Goal: Task Accomplishment & Management: Manage account settings

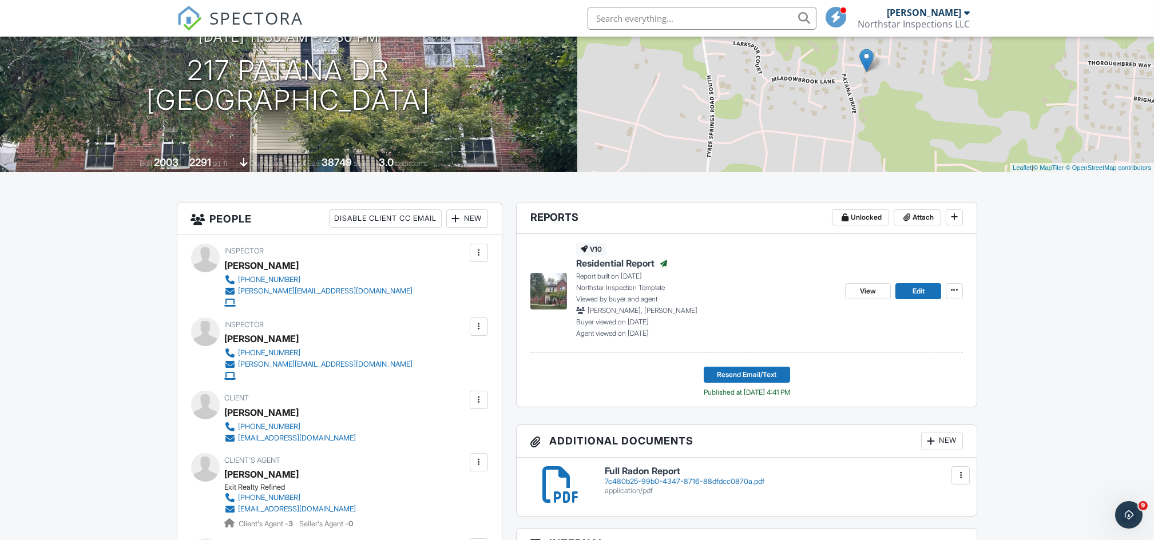
scroll to position [157, 0]
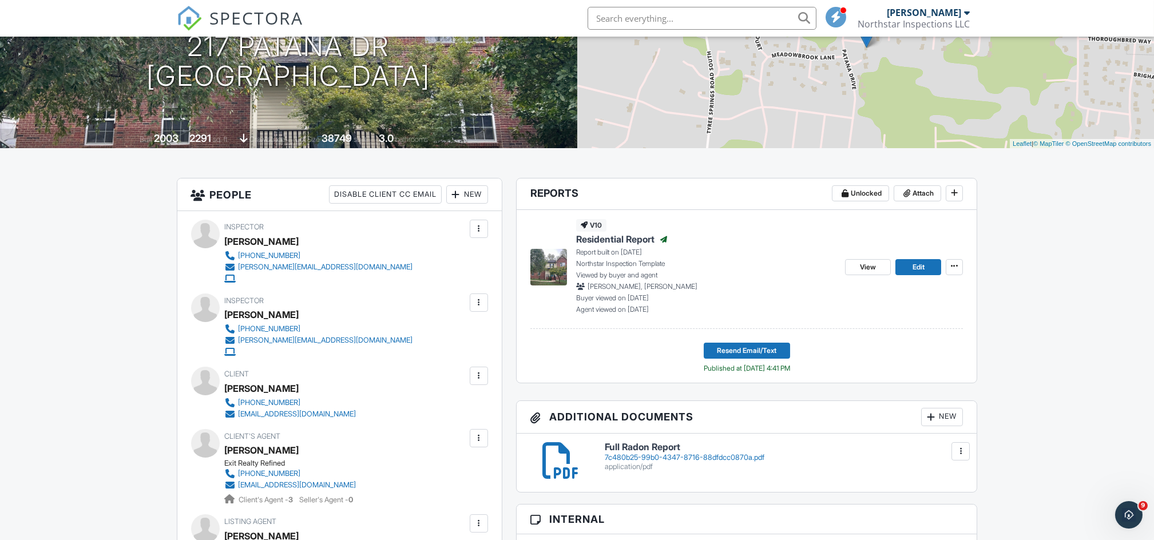
click at [637, 449] on h6 "Full Radon Report" at bounding box center [784, 447] width 359 height 10
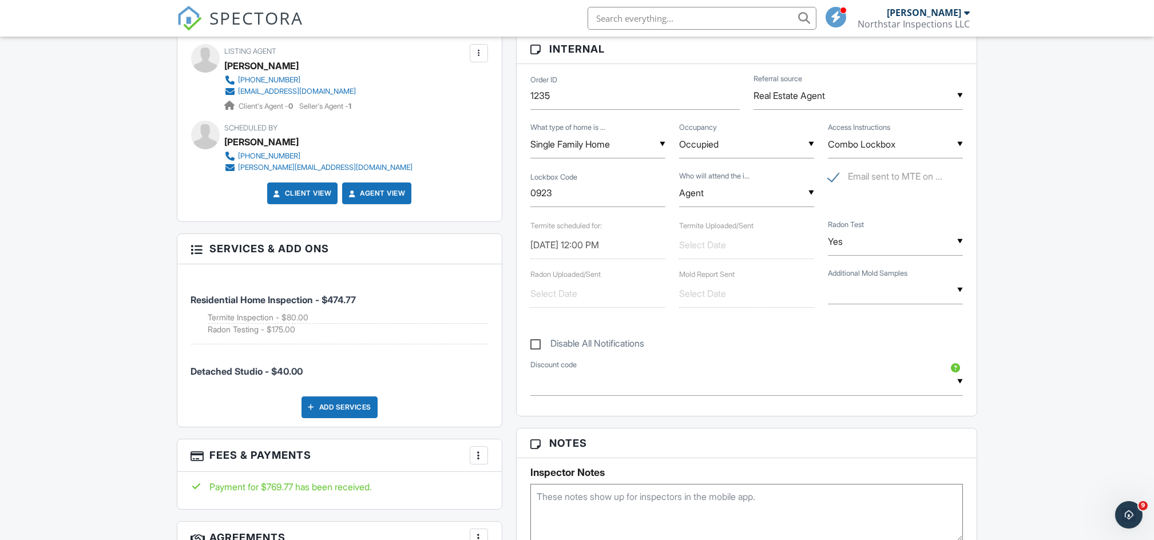
scroll to position [630, 0]
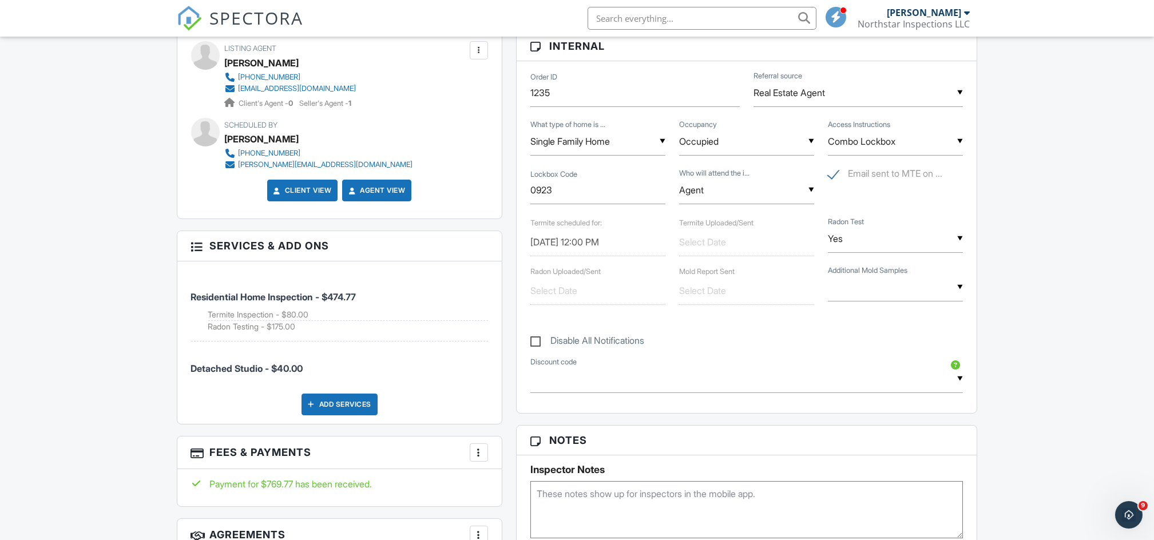
click at [591, 245] on input "[DATE] 12:00 PM" at bounding box center [597, 242] width 135 height 28
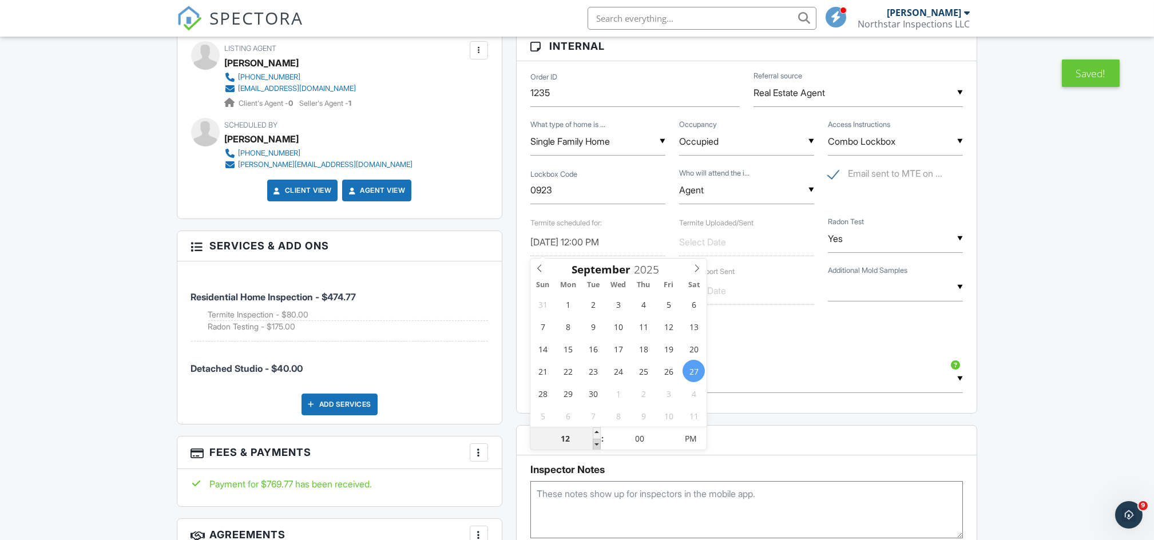
type input "[DATE] 11:00 AM"
type input "11"
click at [598, 449] on span at bounding box center [597, 444] width 8 height 11
type input "[DATE] 10:55 AM"
type input "10"
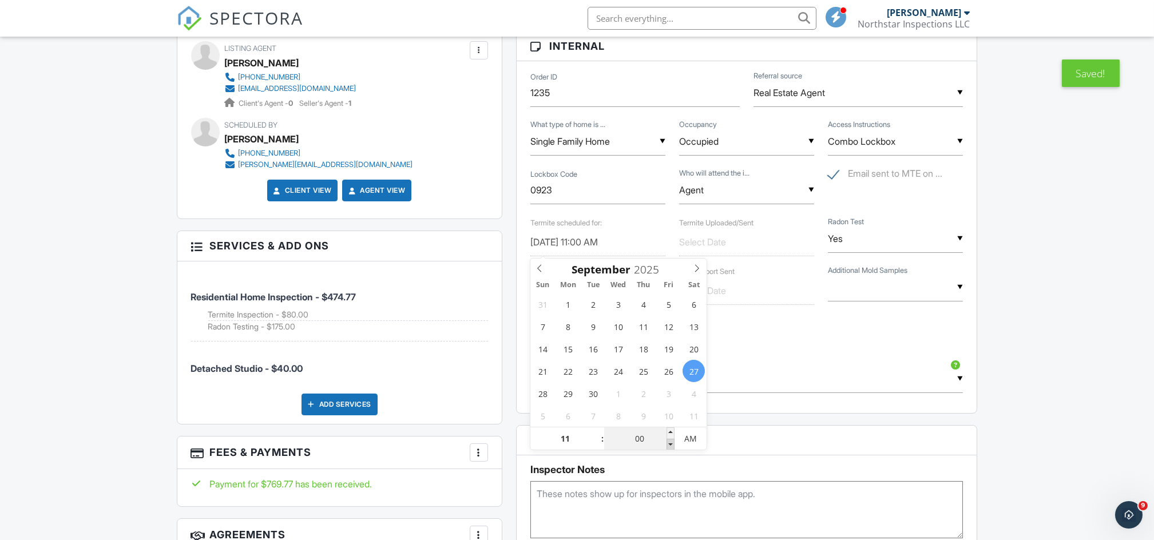
type input "55"
click at [669, 447] on span at bounding box center [670, 444] width 8 height 11
type input "[DATE] 10:50 AM"
type input "50"
click at [669, 447] on span at bounding box center [670, 444] width 8 height 11
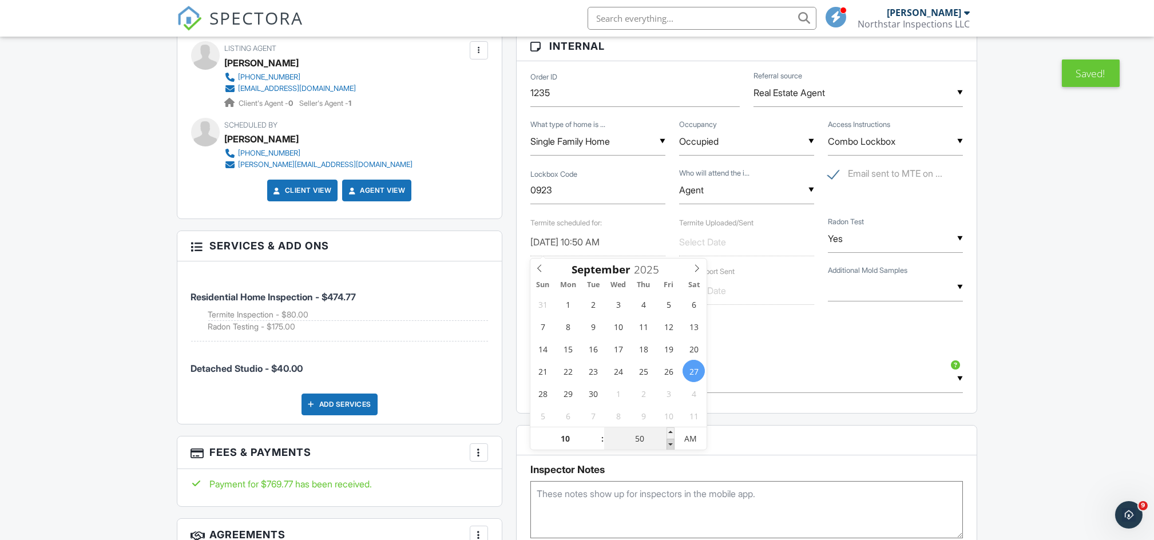
type input "[DATE] 10:45 AM"
type input "45"
click at [669, 447] on span at bounding box center [670, 444] width 8 height 11
type input "[DATE] 10:40 AM"
type input "40"
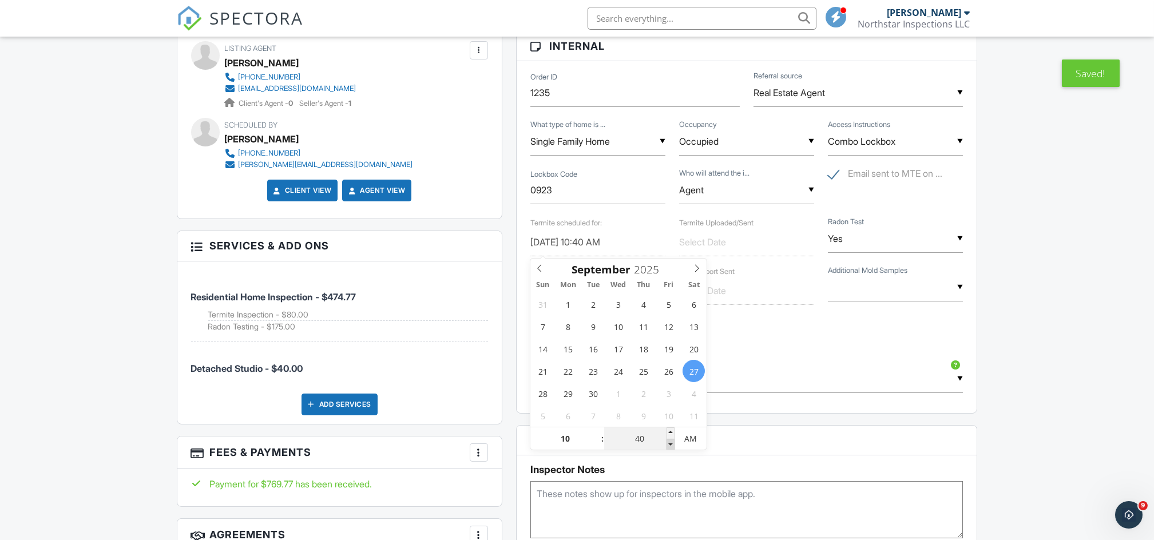
click at [669, 447] on span at bounding box center [670, 444] width 8 height 11
type input "[DATE] 10:35 AM"
type input "35"
click at [669, 447] on span at bounding box center [670, 444] width 8 height 11
type input "[DATE] 10:30 AM"
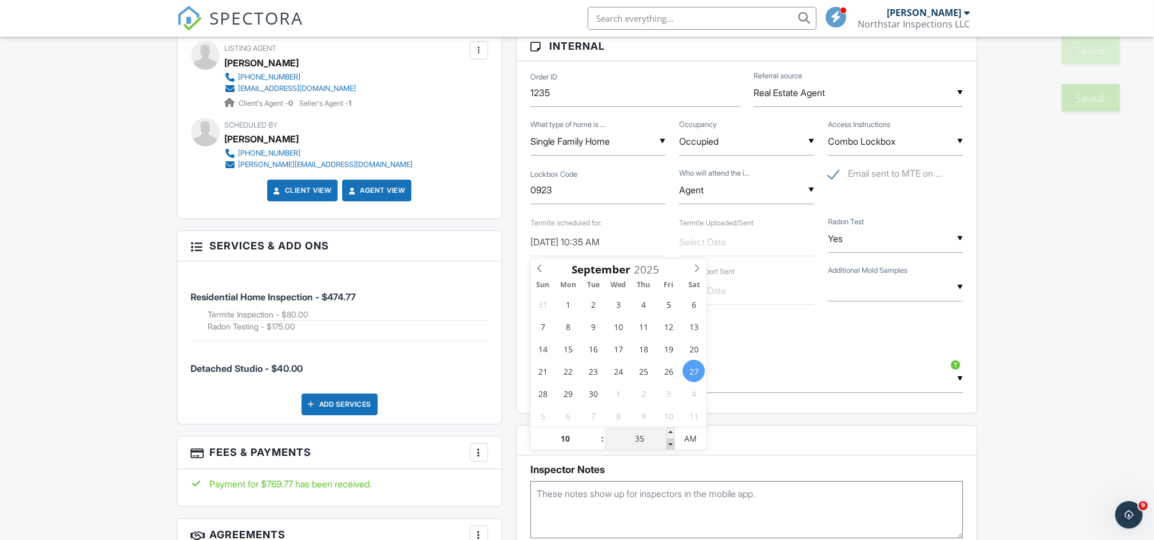
type input "30"
click at [669, 447] on span at bounding box center [670, 444] width 8 height 11
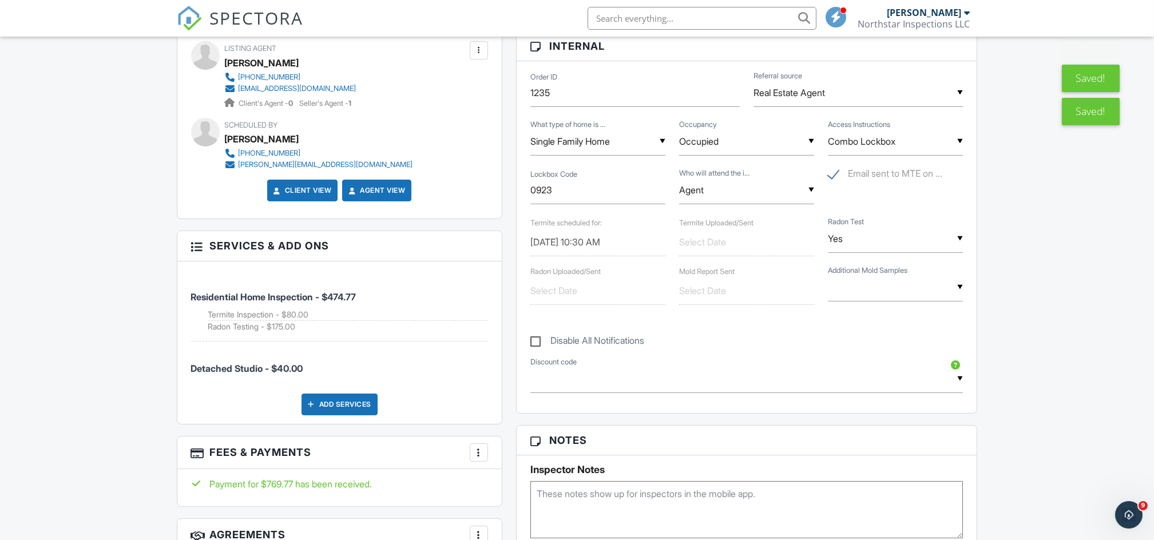
drag, startPoint x: 669, startPoint y: 447, endPoint x: 1031, endPoint y: 348, distance: 375.0
click at [595, 297] on input "text" at bounding box center [597, 291] width 135 height 28
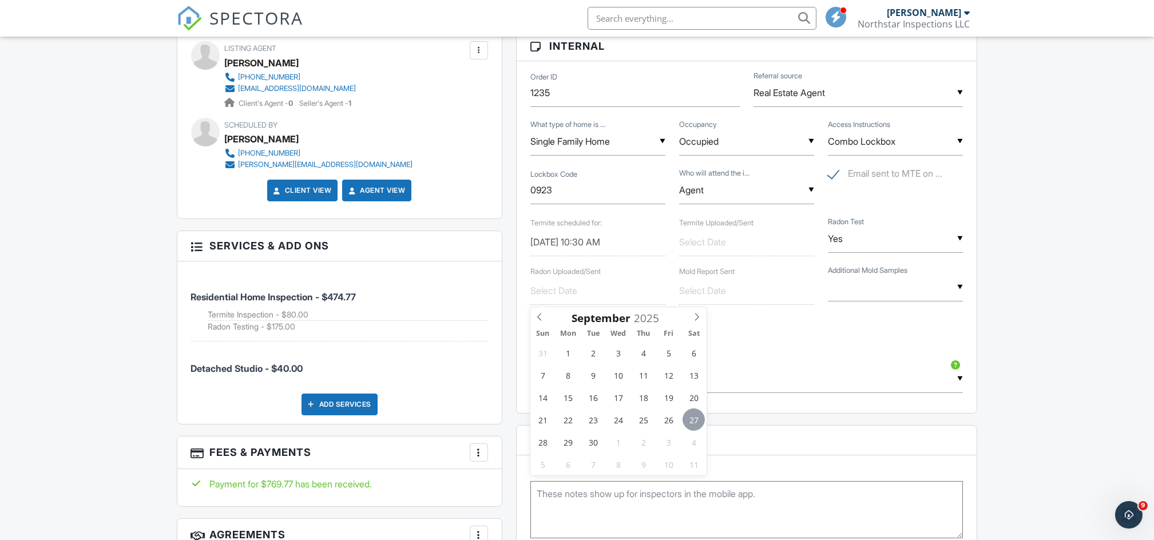
type input "[DATE]"
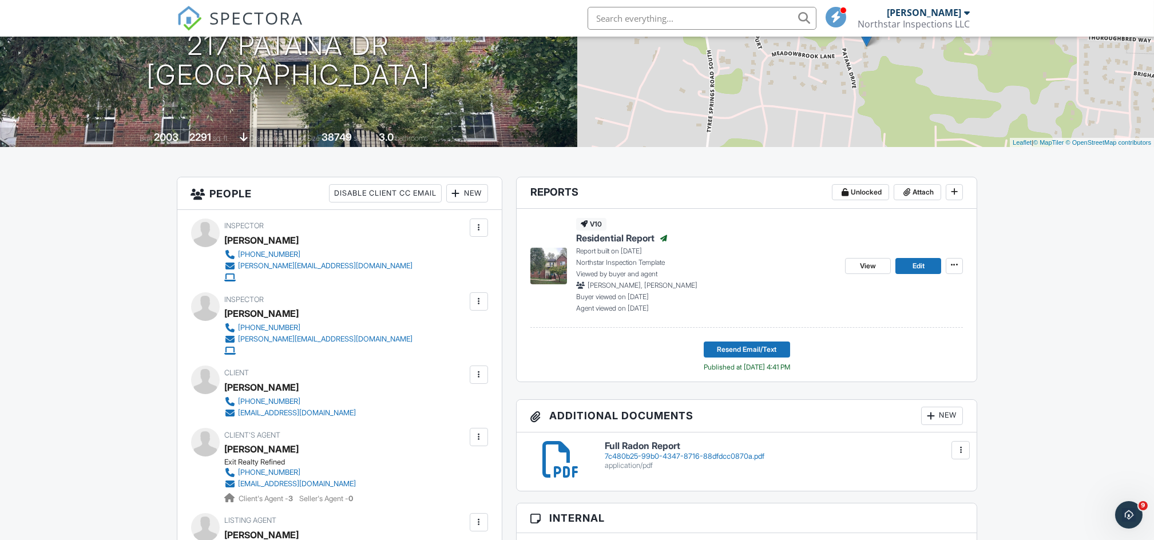
scroll to position [1, 0]
